Goal: Navigation & Orientation: Find specific page/section

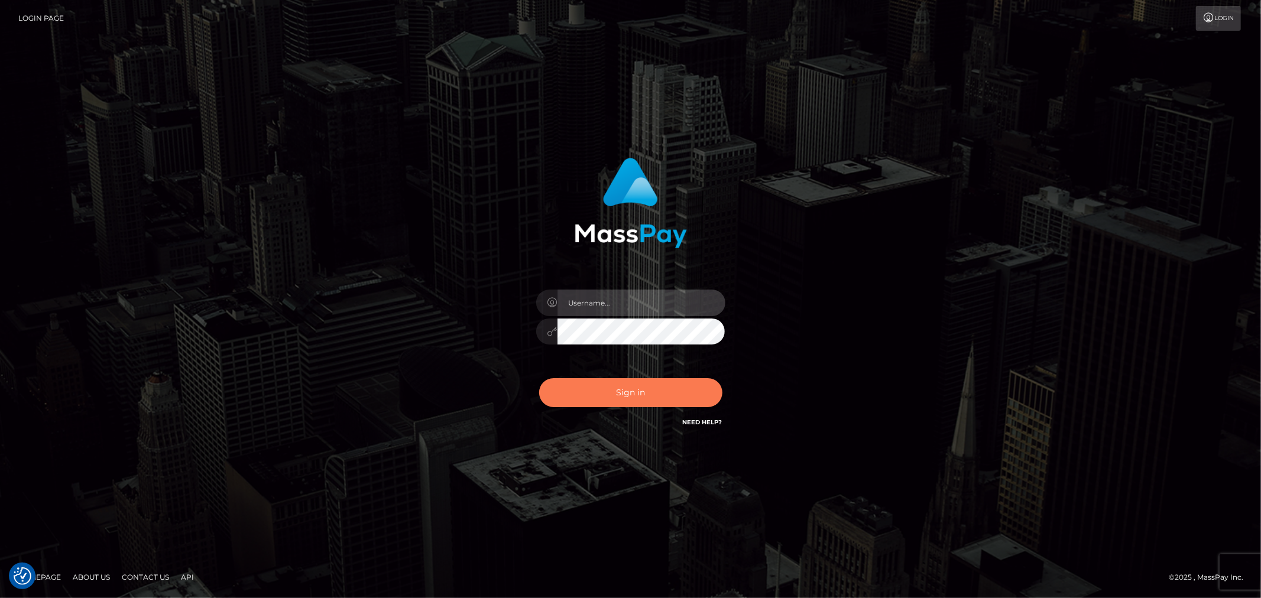
type input "[PERSON_NAME].Silversocial"
click at [634, 386] on button "Sign in" at bounding box center [630, 392] width 183 height 29
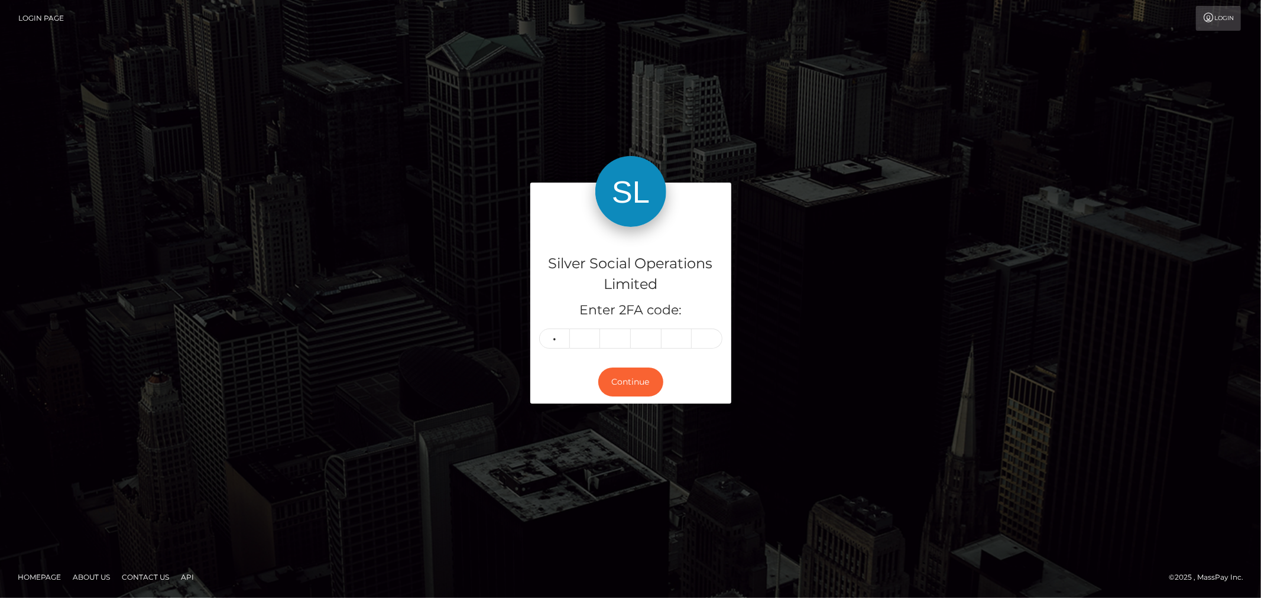
type input "9"
type input "8"
type input "4"
type input "5"
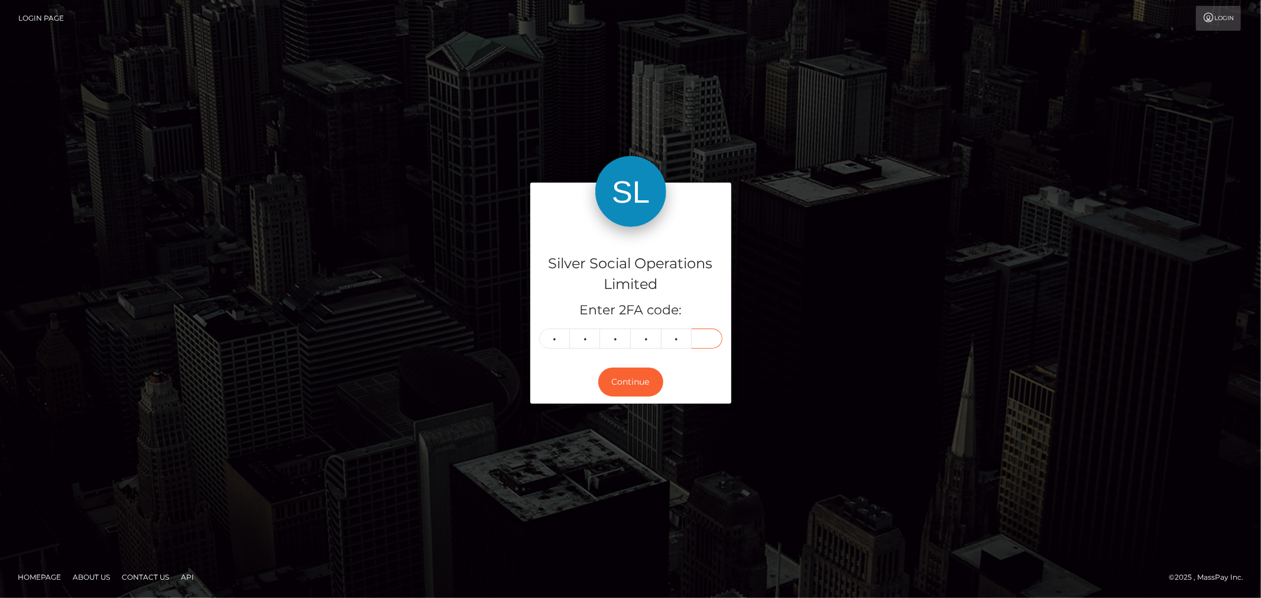
type input "5"
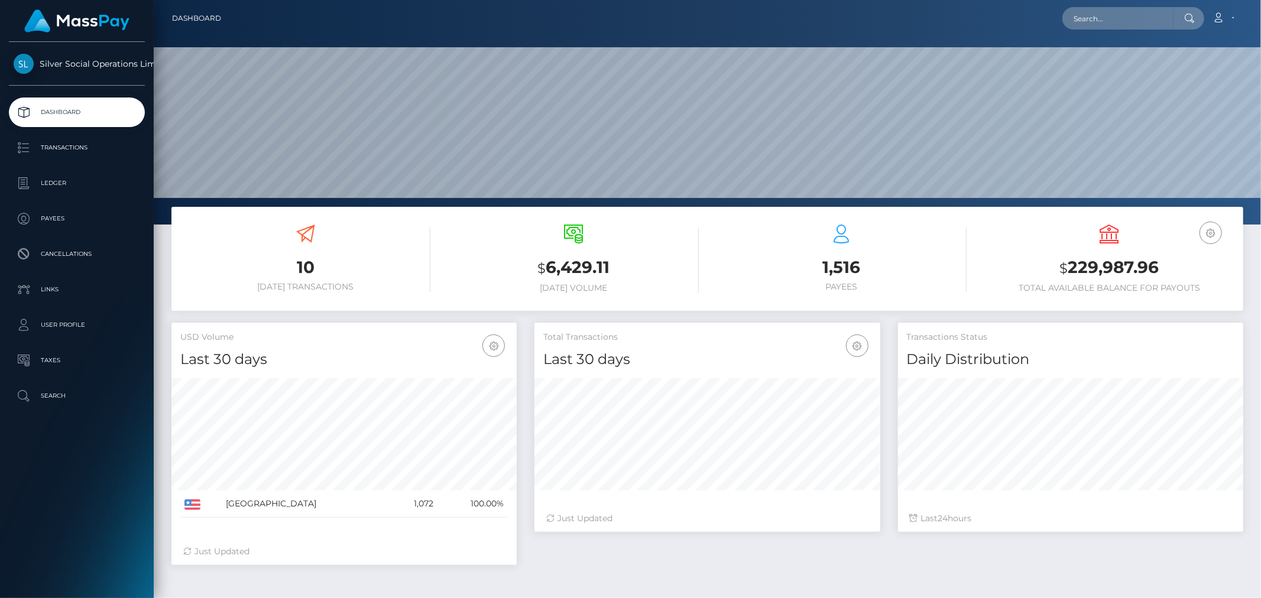
scroll to position [209, 345]
drag, startPoint x: 1057, startPoint y: 265, endPoint x: 1169, endPoint y: 264, distance: 112.4
click at [1169, 264] on h3 "$ 229,987.96" at bounding box center [1110, 268] width 250 height 24
copy h3 "$ 229,987.96"
